Goal: Task Accomplishment & Management: Complete application form

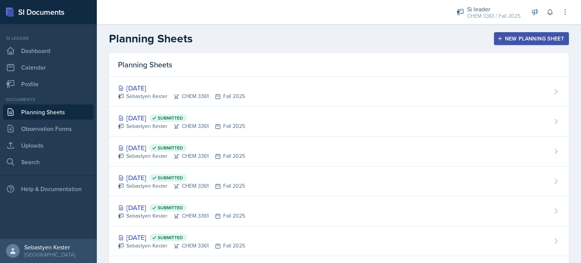
click at [504, 42] on button "New Planning Sheet" at bounding box center [531, 38] width 75 height 13
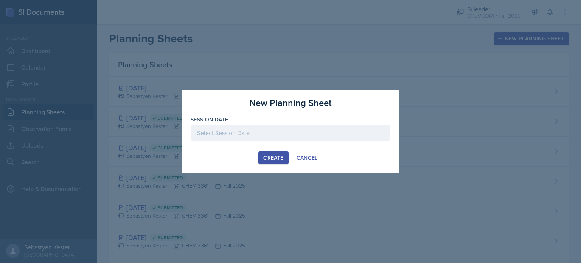
click at [269, 129] on div at bounding box center [291, 133] width 200 height 16
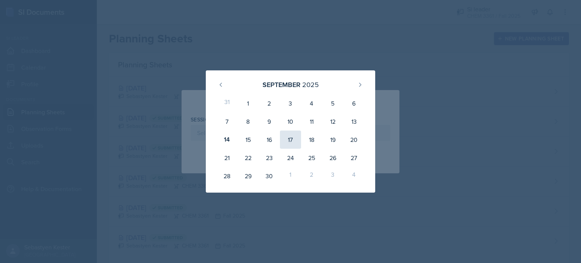
click at [294, 140] on div "17" at bounding box center [290, 140] width 21 height 18
type input "[DATE]"
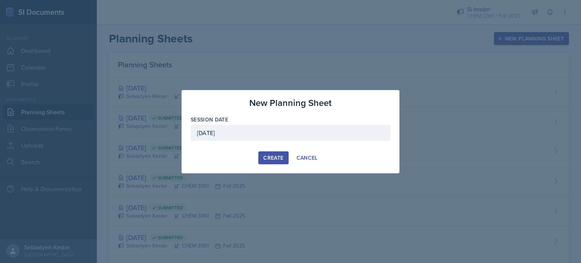
click at [275, 156] on div "Create" at bounding box center [273, 158] width 20 height 6
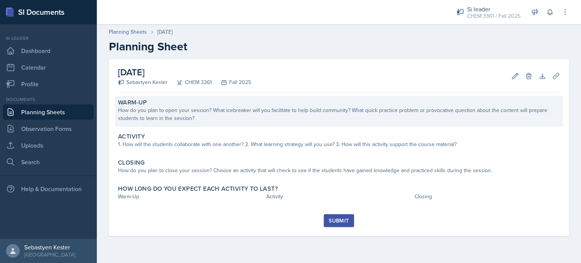
click at [236, 123] on div "Warm-Up How do you plan to open your session? What icebreaker will you facilita…" at bounding box center [339, 111] width 448 height 31
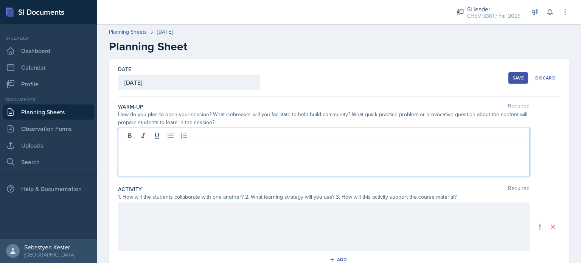
click at [198, 132] on div at bounding box center [324, 152] width 412 height 48
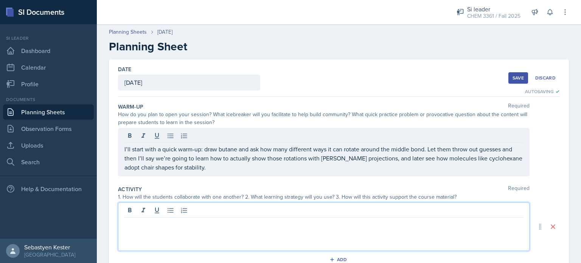
click at [163, 214] on div at bounding box center [324, 226] width 412 height 48
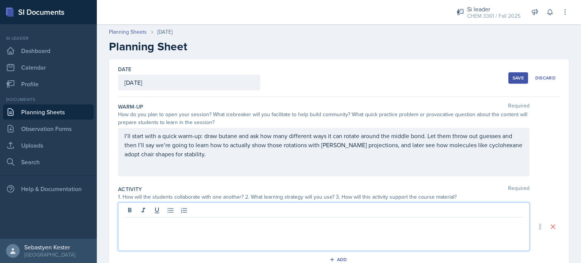
paste div
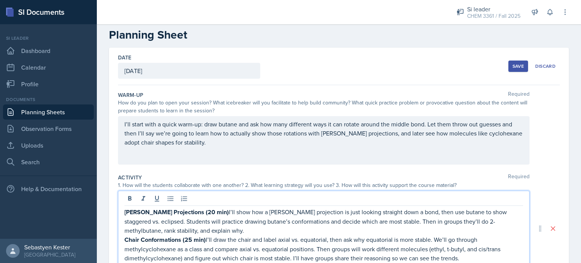
click at [207, 210] on p "[PERSON_NAME] Projections (20 min) I’ll show how a [PERSON_NAME] projection is …" at bounding box center [324, 221] width 399 height 28
click at [207, 238] on p "Chair Conformations (25 min) I’ll draw the chair and label axial vs. equatorial…" at bounding box center [324, 249] width 399 height 28
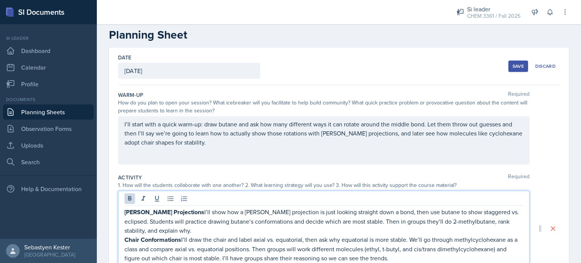
click at [288, 220] on p "[PERSON_NAME] Projections I’ll show how a [PERSON_NAME] projection is just look…" at bounding box center [324, 221] width 399 height 28
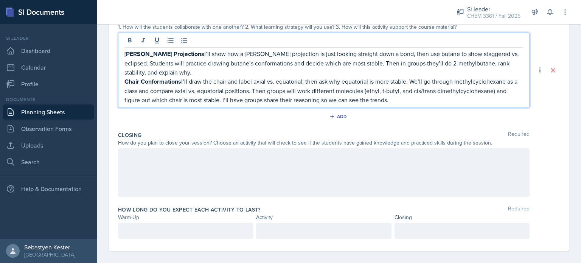
scroll to position [174, 0]
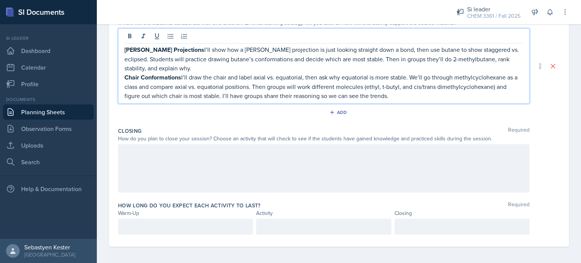
click at [240, 162] on div at bounding box center [324, 168] width 412 height 48
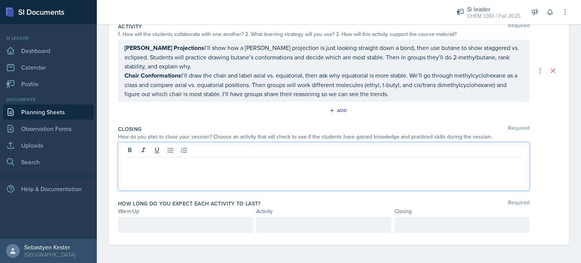
scroll to position [161, 0]
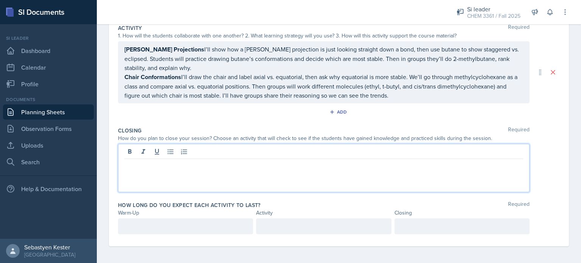
paste div
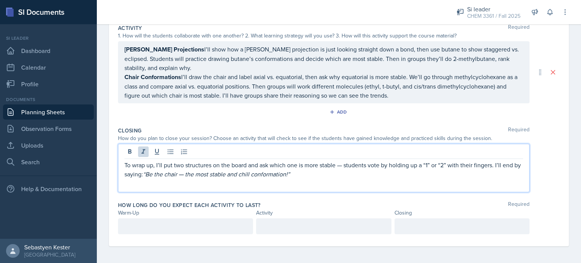
click at [195, 174] on em "“Be the chair — the most stable and chill conformation!”" at bounding box center [216, 174] width 147 height 8
click at [346, 163] on p "To wrap up, I’ll put two structures on the board and ask which one is more stab…" at bounding box center [324, 169] width 399 height 18
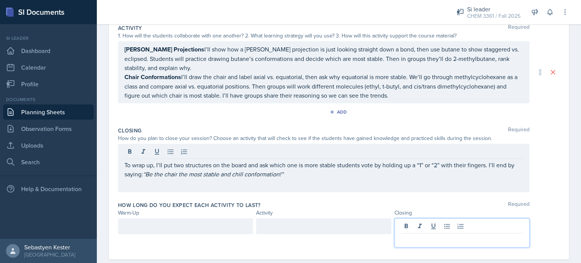
scroll to position [174, 0]
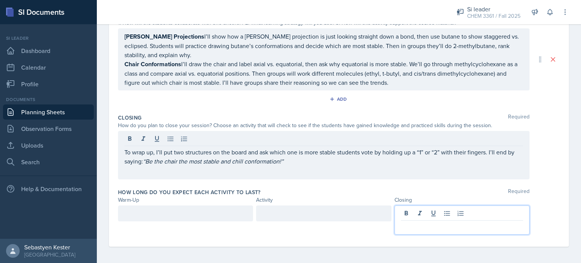
click at [427, 226] on p at bounding box center [462, 226] width 122 height 9
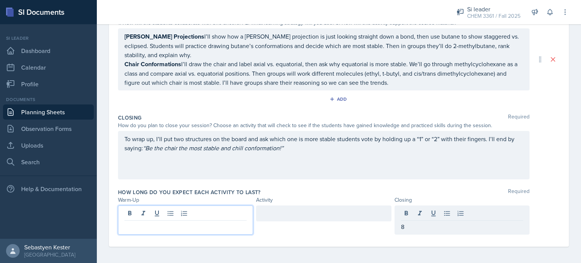
click at [206, 214] on div at bounding box center [185, 220] width 135 height 29
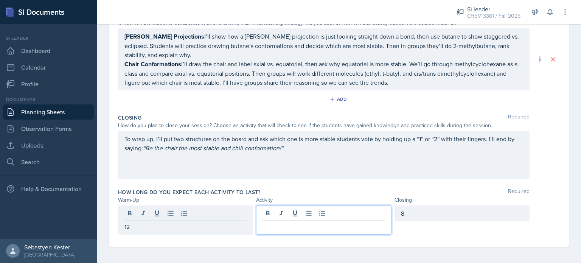
click at [312, 212] on div at bounding box center [323, 220] width 135 height 29
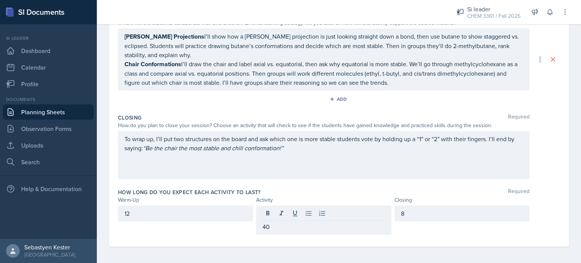
click at [426, 188] on div "How long do you expect each activity to last? Required" at bounding box center [339, 192] width 442 height 8
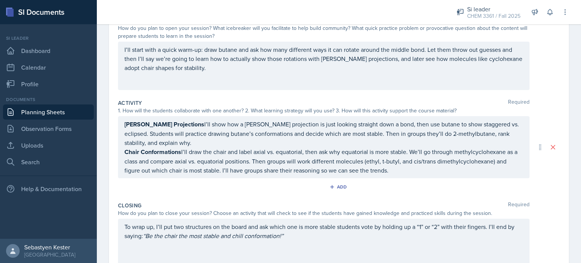
scroll to position [161, 0]
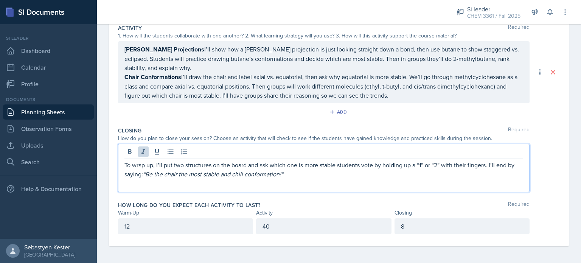
drag, startPoint x: 325, startPoint y: 171, endPoint x: 301, endPoint y: 173, distance: 24.3
click at [301, 173] on p "To wrap up, I’ll put two structures on the board and ask which one is more stab…" at bounding box center [324, 169] width 399 height 18
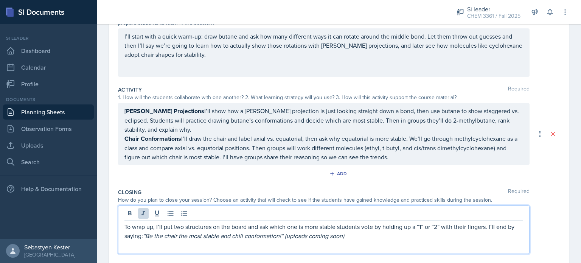
scroll to position [0, 0]
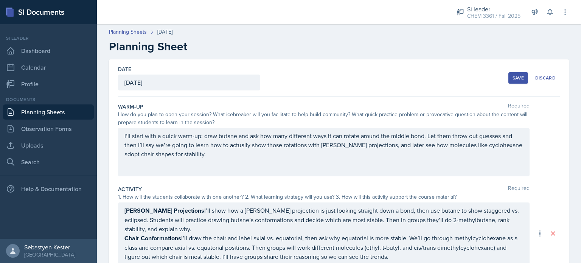
click at [515, 80] on div "Save" at bounding box center [518, 78] width 11 height 6
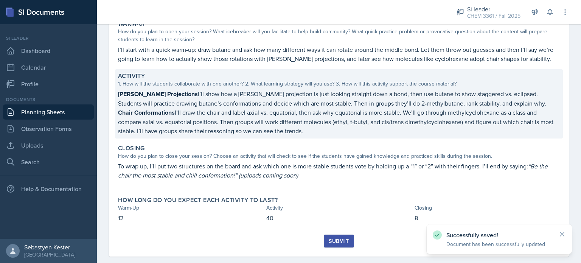
scroll to position [89, 0]
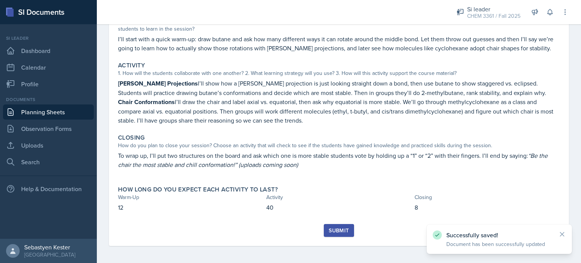
click at [338, 227] on div "Submit" at bounding box center [339, 230] width 20 height 6
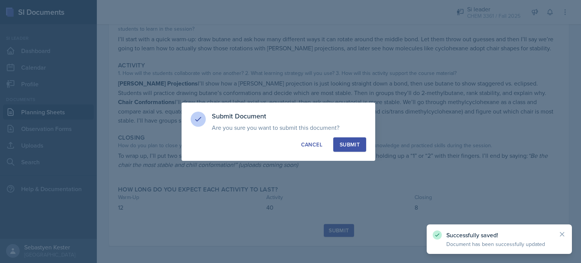
click at [354, 146] on div "Submit" at bounding box center [350, 145] width 20 height 8
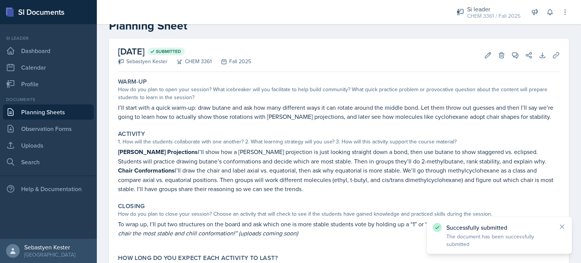
scroll to position [0, 0]
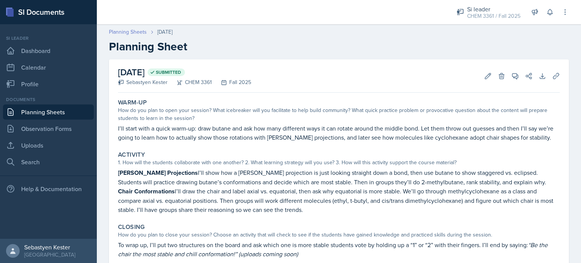
click at [135, 30] on link "Planning Sheets" at bounding box center [128, 32] width 38 height 8
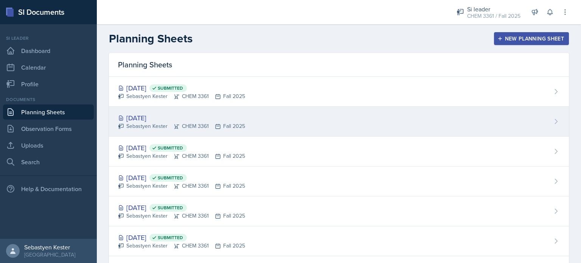
click at [242, 120] on div "[DATE]" at bounding box center [181, 118] width 127 height 10
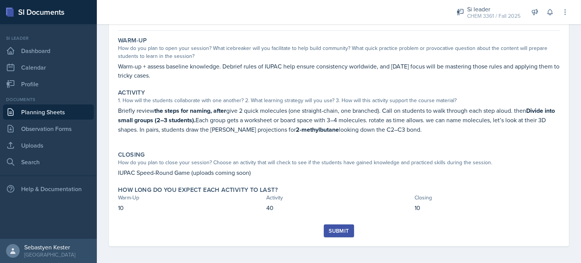
scroll to position [62, 0]
click at [333, 229] on div "Submit" at bounding box center [339, 231] width 20 height 6
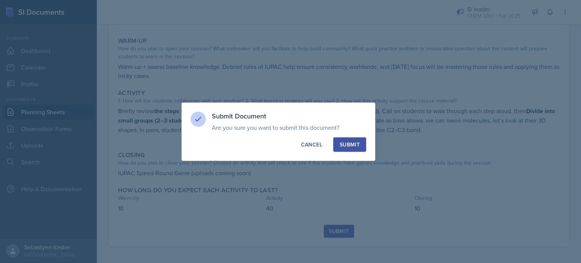
click at [354, 148] on div "Submit" at bounding box center [350, 145] width 20 height 8
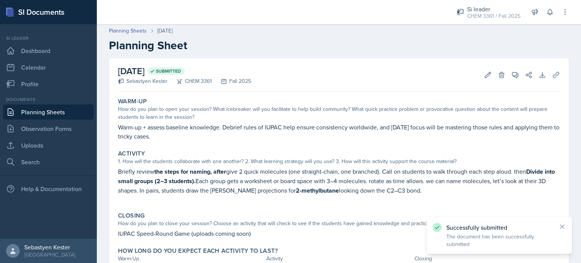
scroll to position [0, 0]
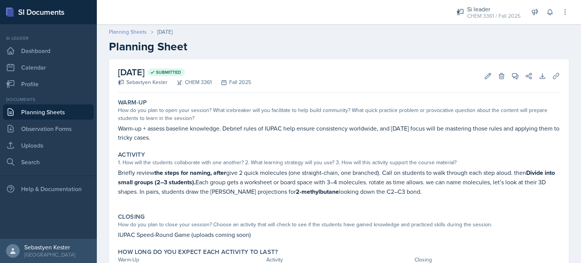
click at [131, 34] on link "Planning Sheets" at bounding box center [128, 32] width 38 height 8
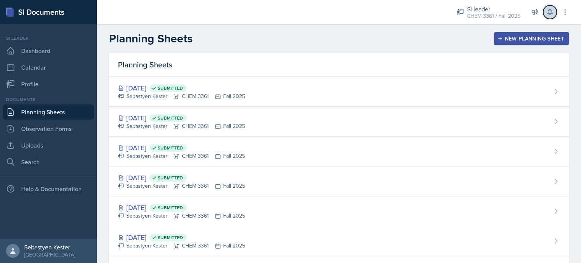
click at [552, 12] on icon at bounding box center [550, 12] width 5 height 6
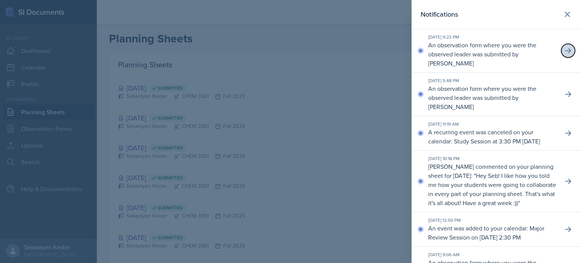
click at [563, 56] on button at bounding box center [569, 51] width 14 height 14
